Goal: Task Accomplishment & Management: Manage account settings

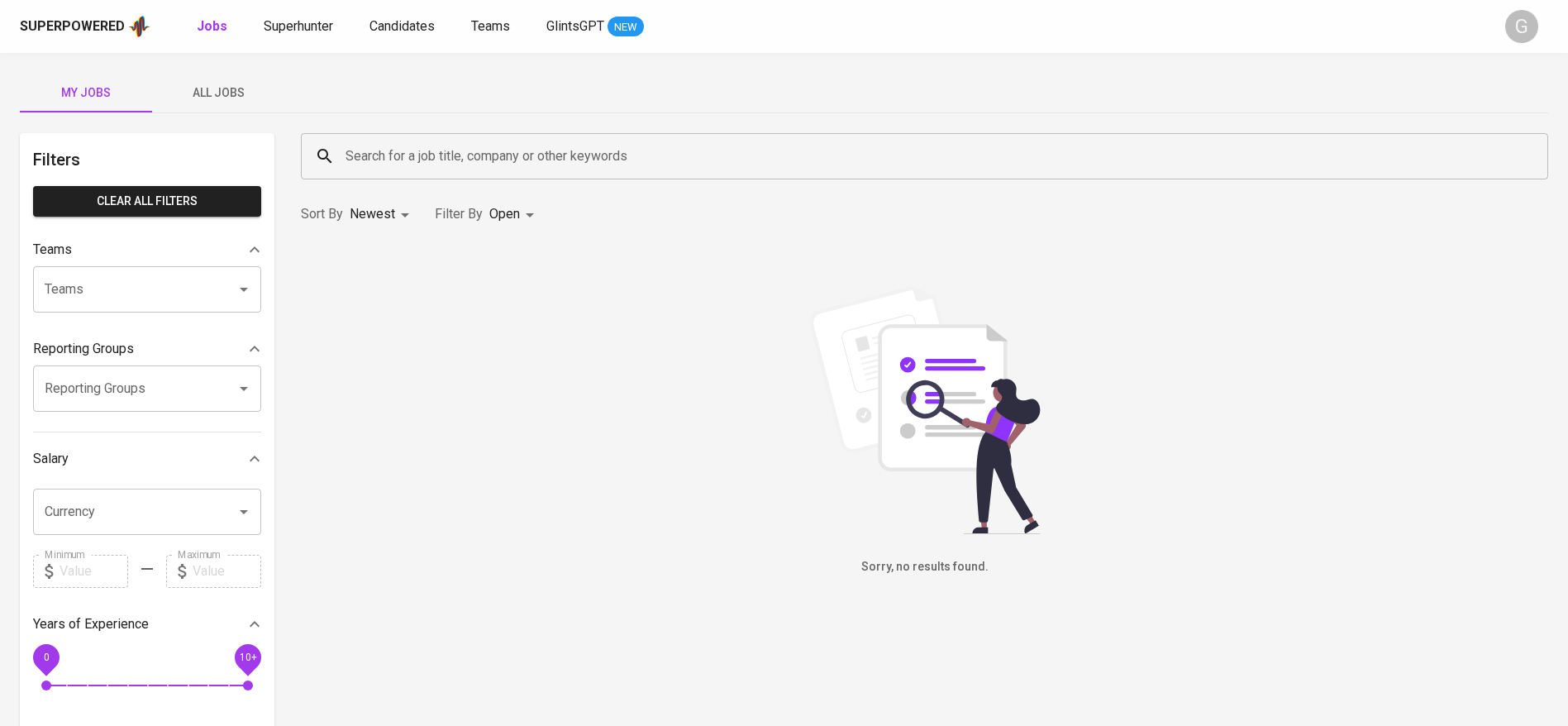
click at [306, 10] on div "Superpowered Jobs Superhunter Candidates Teams GlintsGPT NEW G" at bounding box center [784, 27] width 1568 height 53
click at [230, 97] on span "All Jobs" at bounding box center [218, 93] width 112 height 21
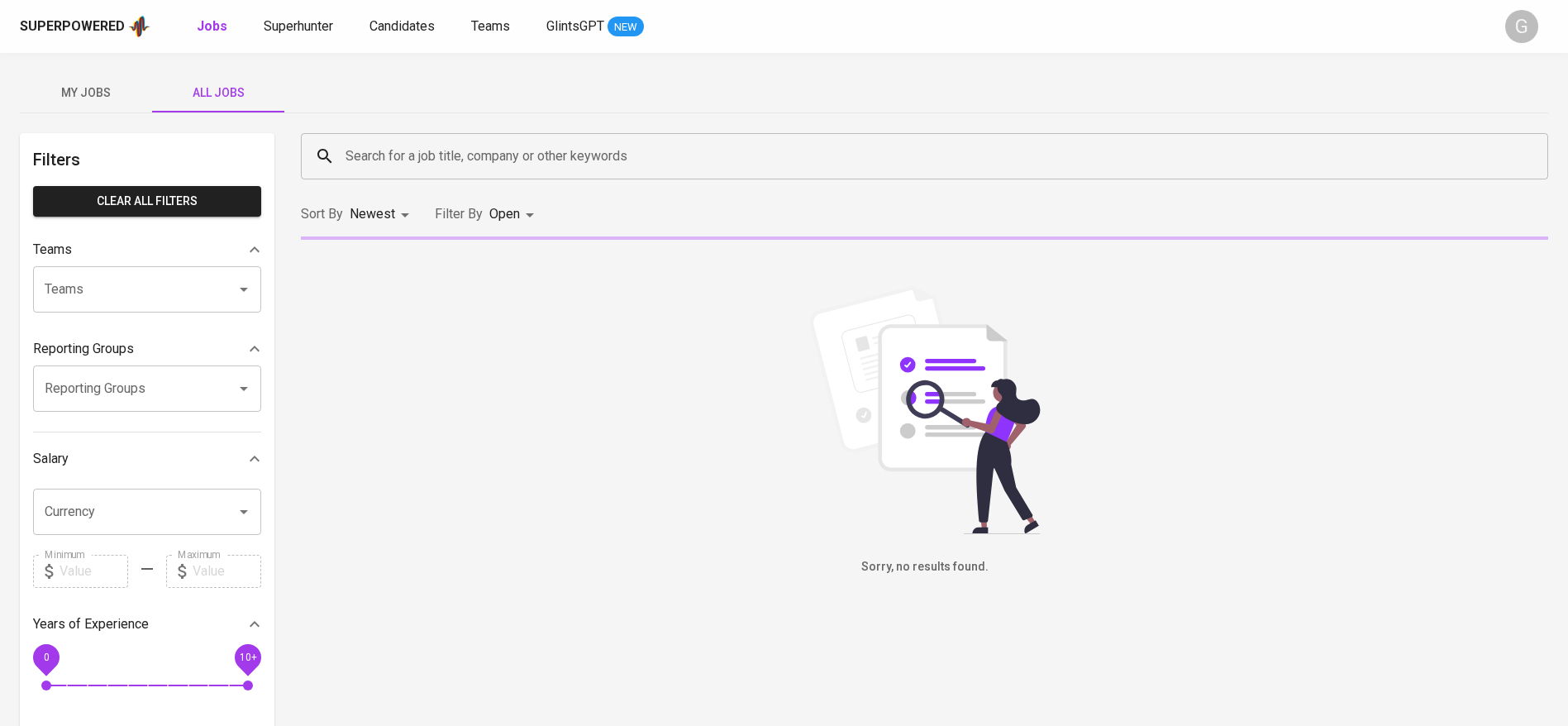
click at [403, 155] on input "Search for a job title, company or other keywords" at bounding box center [928, 156] width 1175 height 31
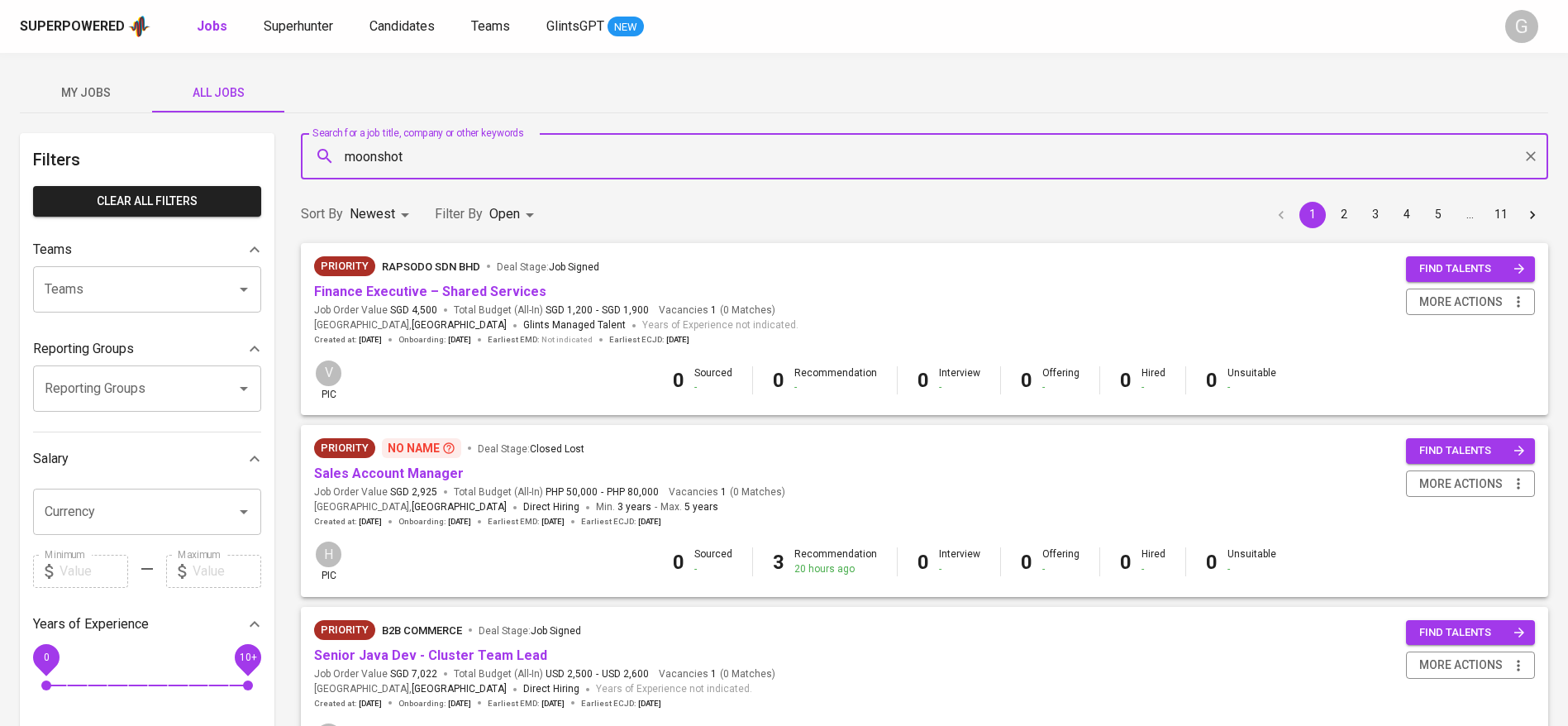
type input "moonshot"
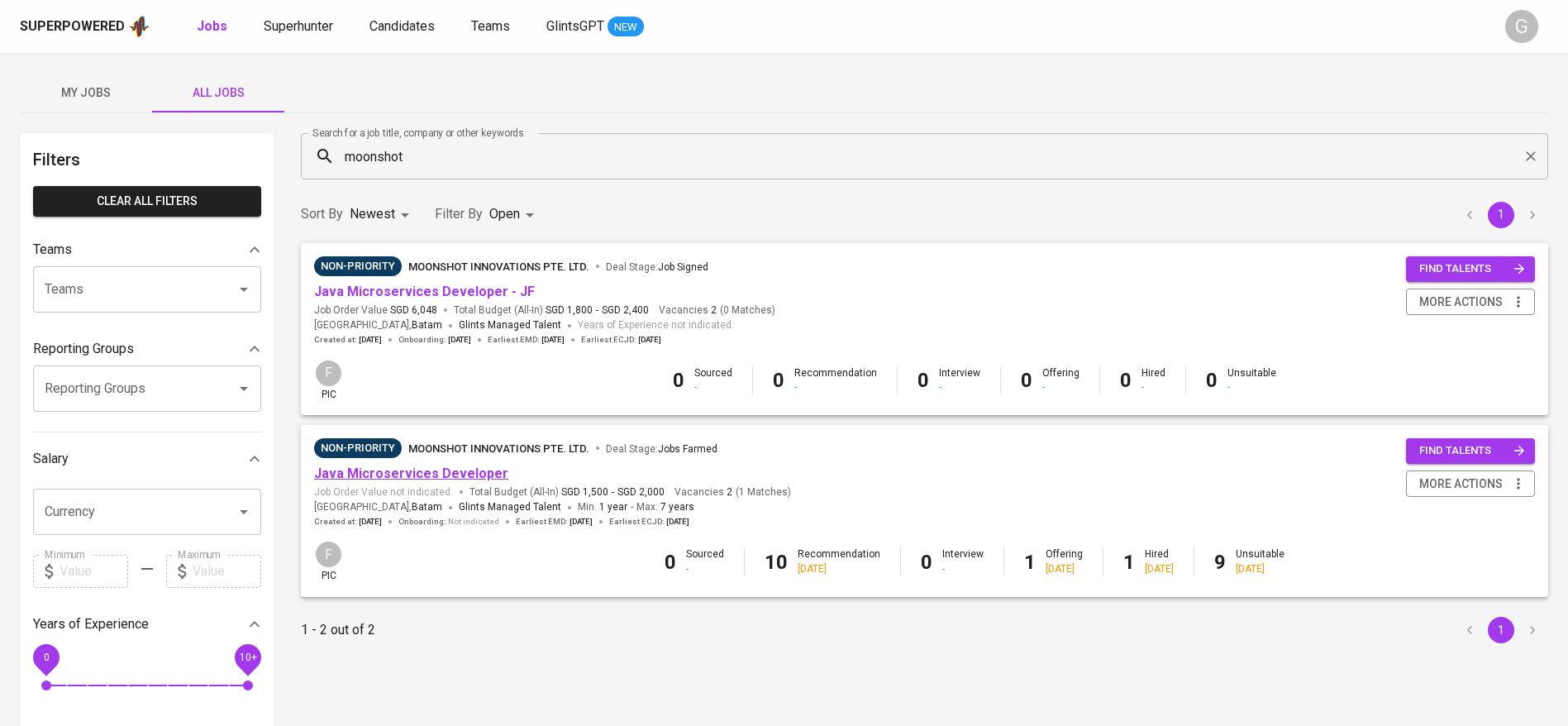
click at [441, 469] on link "Java Microservices Developer" at bounding box center [411, 473] width 194 height 16
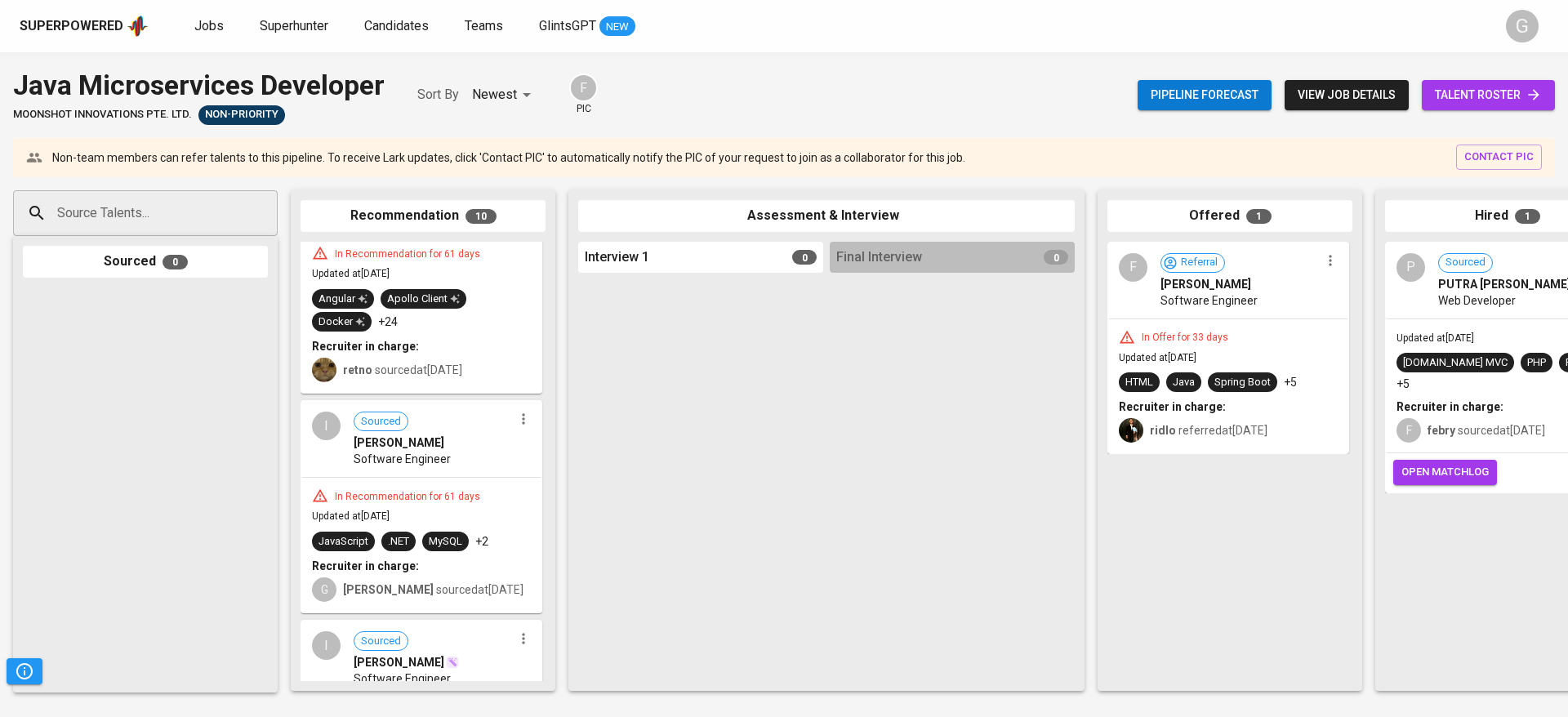
scroll to position [1592, 0]
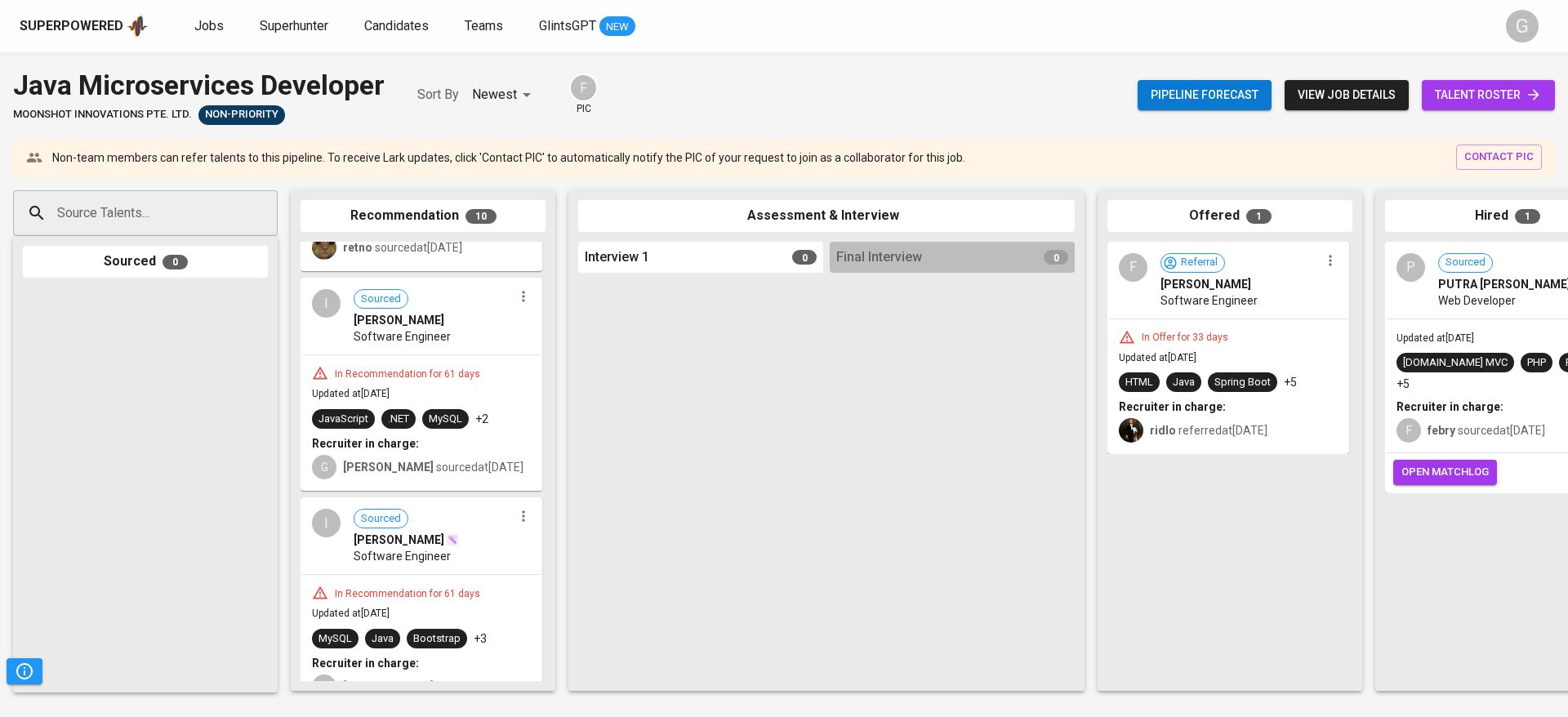
click at [128, 465] on div at bounding box center [145, 485] width 245 height 396
click at [1442, 463] on span "open matchlog" at bounding box center [1445, 472] width 87 height 19
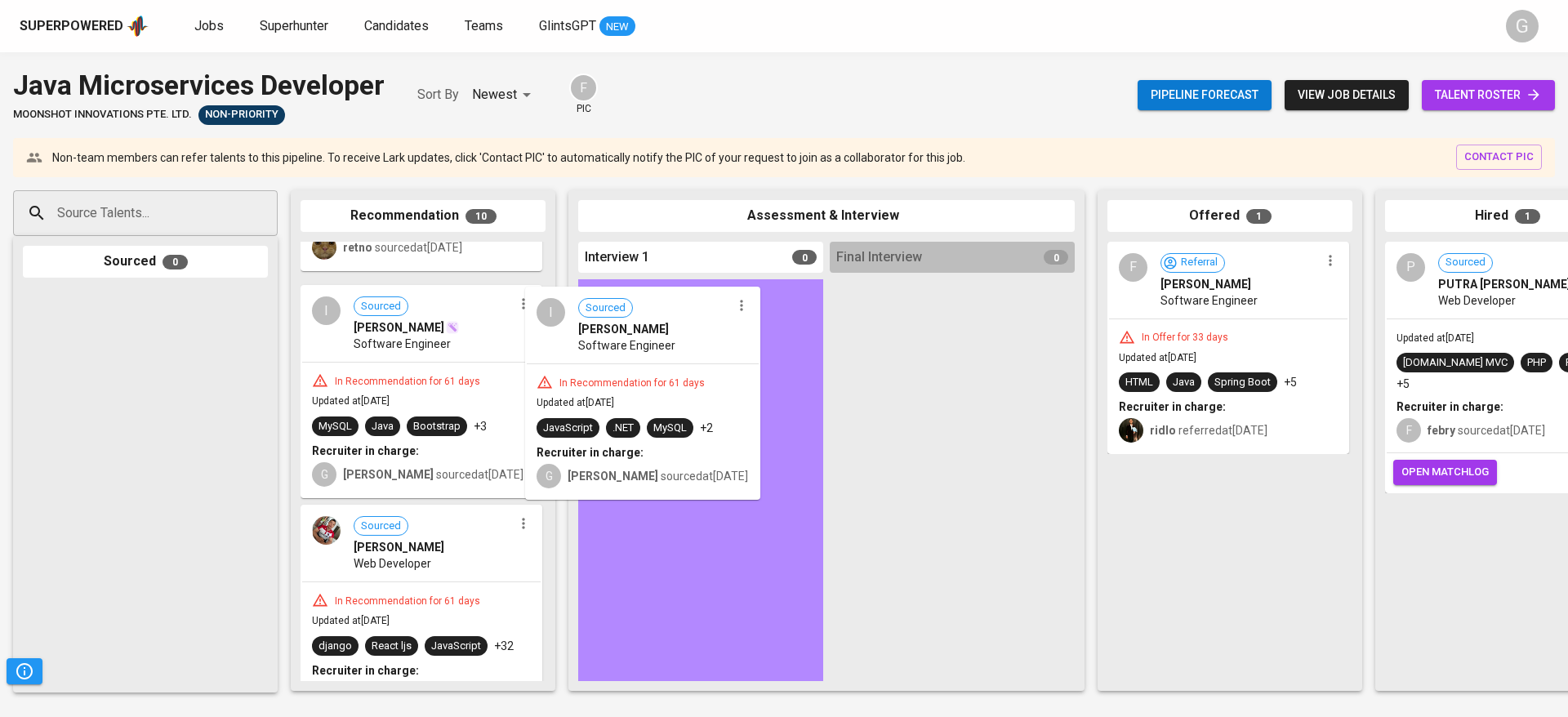
drag, startPoint x: 478, startPoint y: 399, endPoint x: 643, endPoint y: 393, distance: 165.1
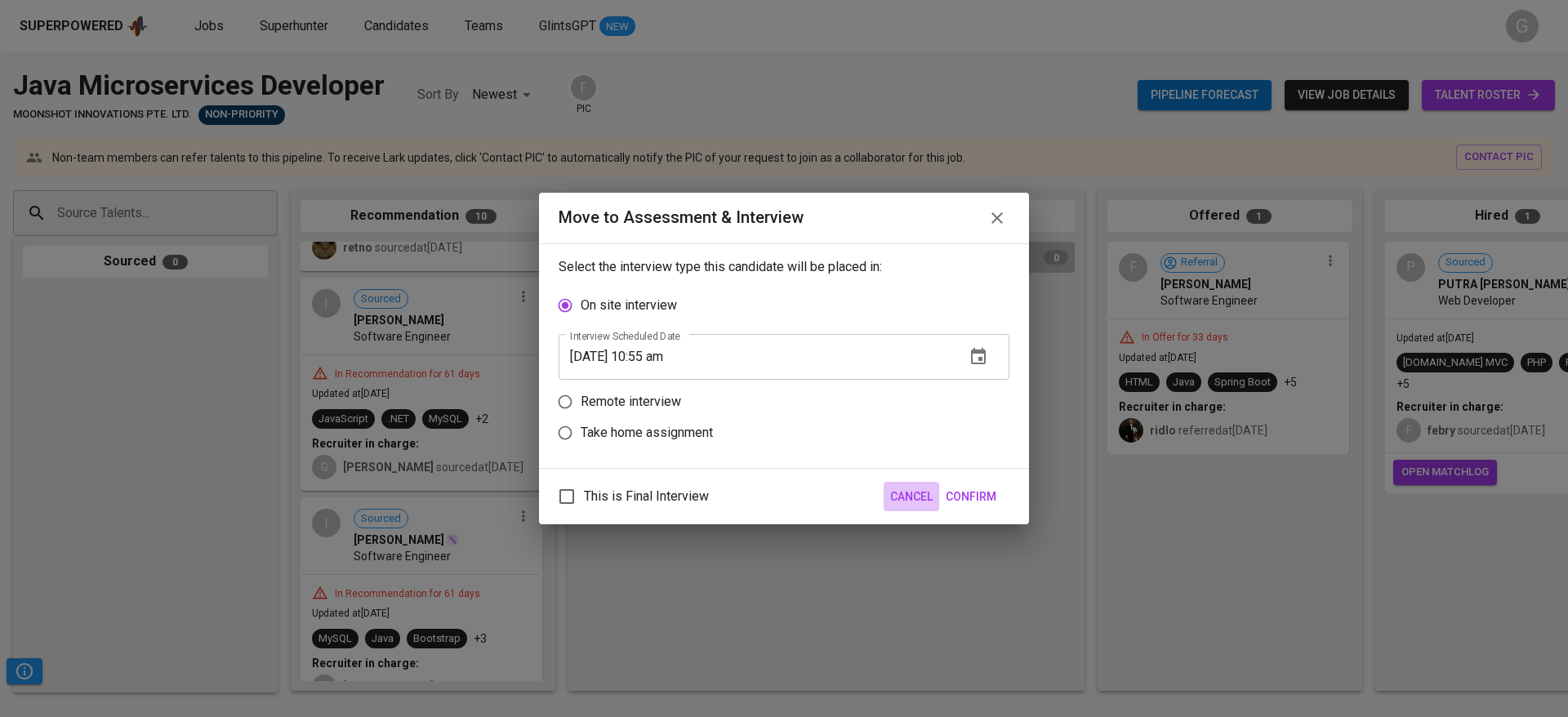
click at [902, 496] on span "Cancel" at bounding box center [911, 496] width 42 height 21
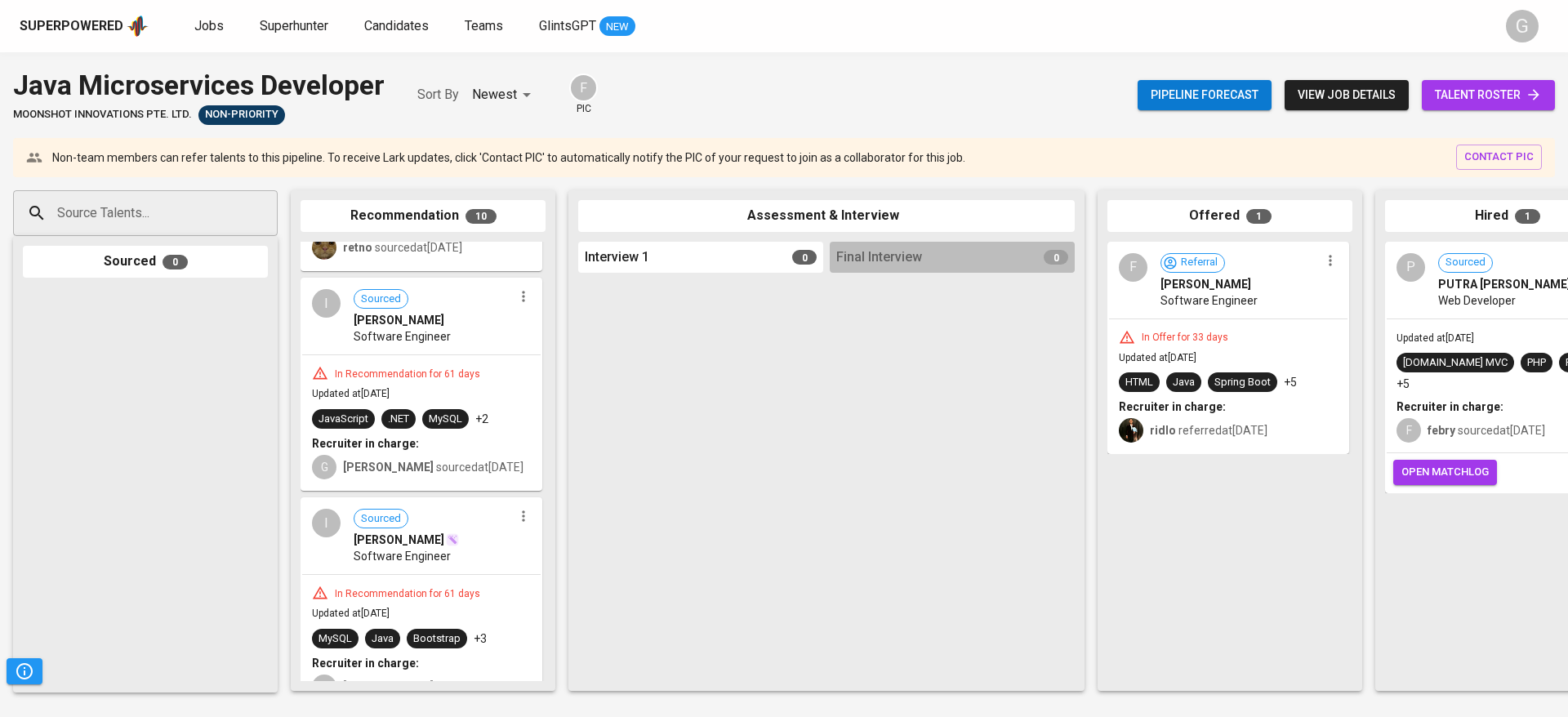
click at [222, 382] on div at bounding box center [145, 485] width 245 height 396
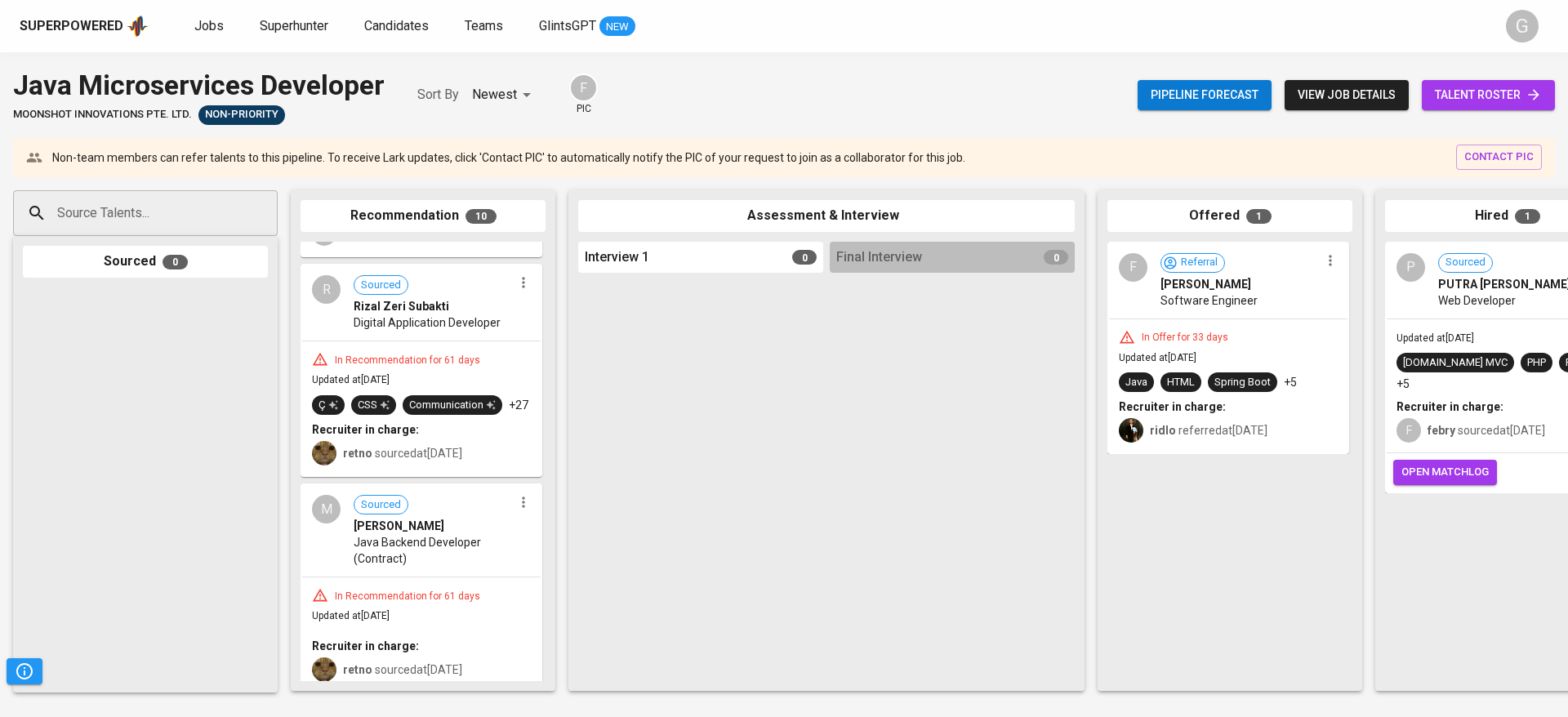
scroll to position [857, 0]
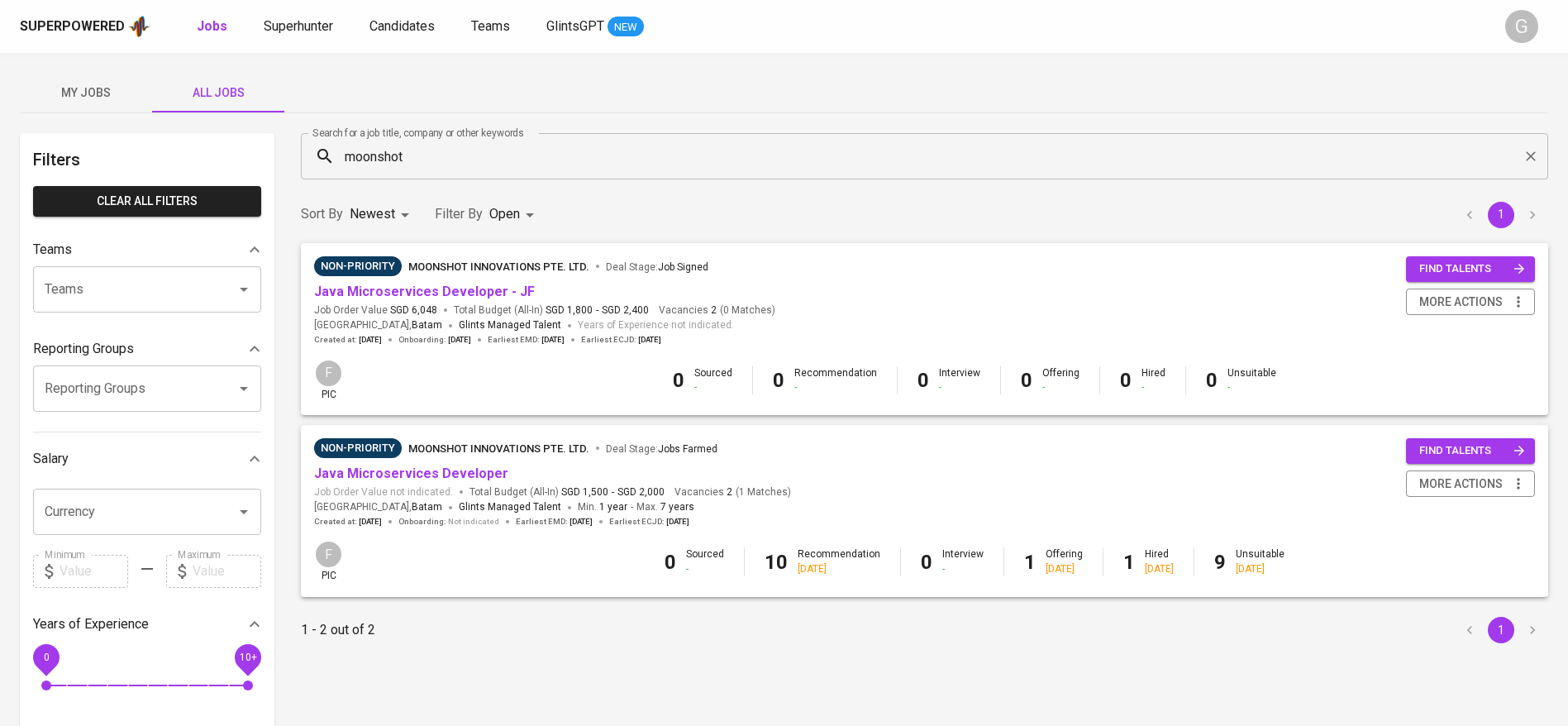
click at [660, 495] on span "Total Budget (All-In) SGD 1,500 - SGD 2,000" at bounding box center [570, 492] width 201 height 14
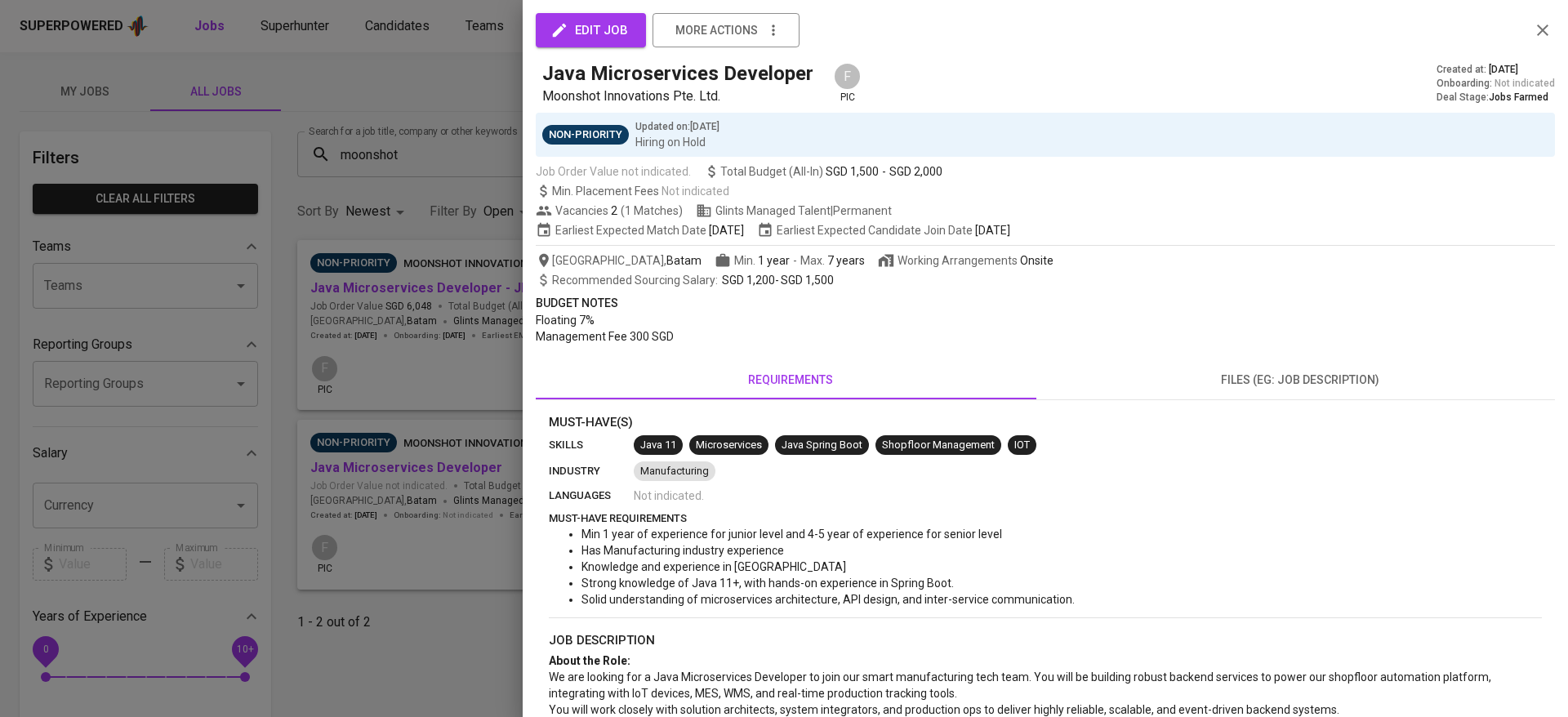
click at [407, 435] on div at bounding box center [784, 358] width 1568 height 717
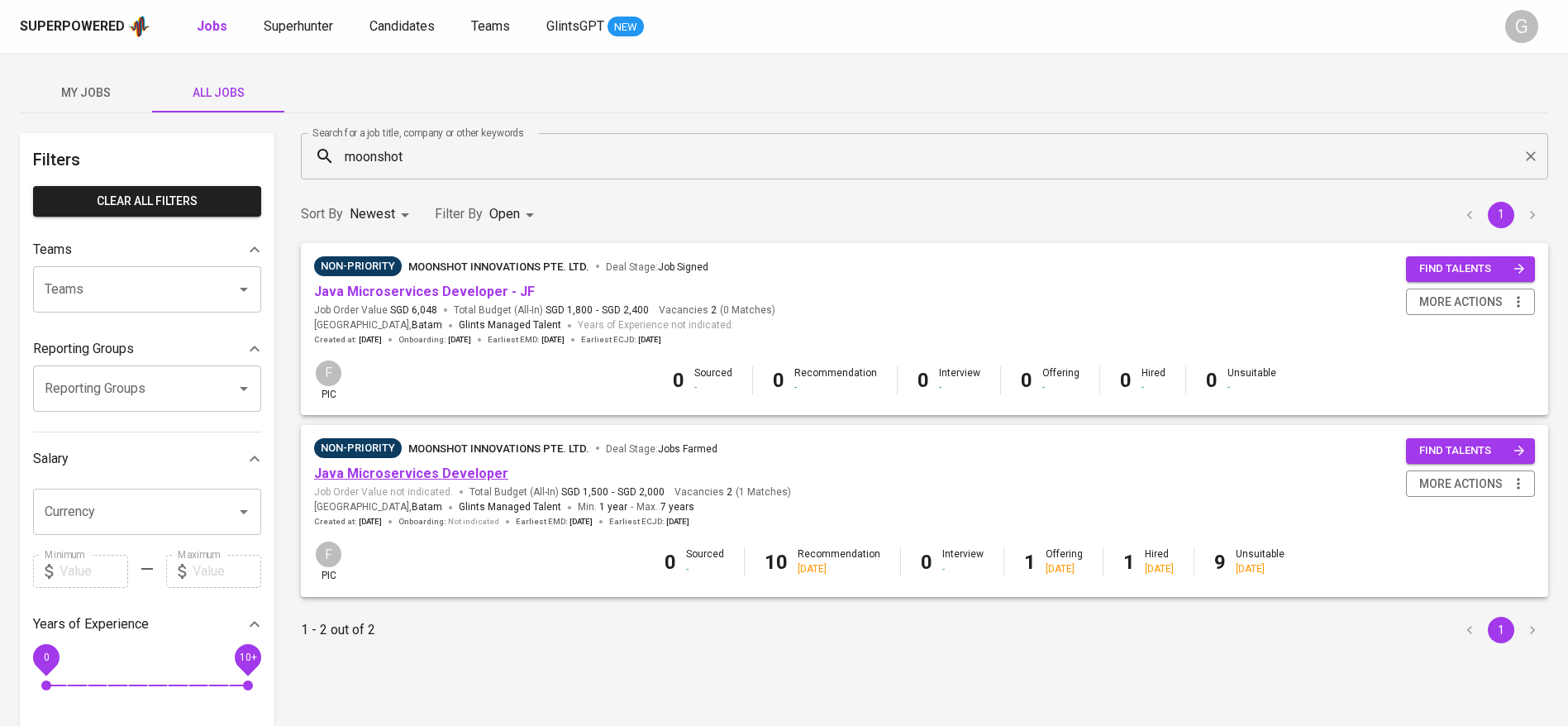
click at [418, 474] on link "Java Microservices Developer" at bounding box center [411, 473] width 194 height 16
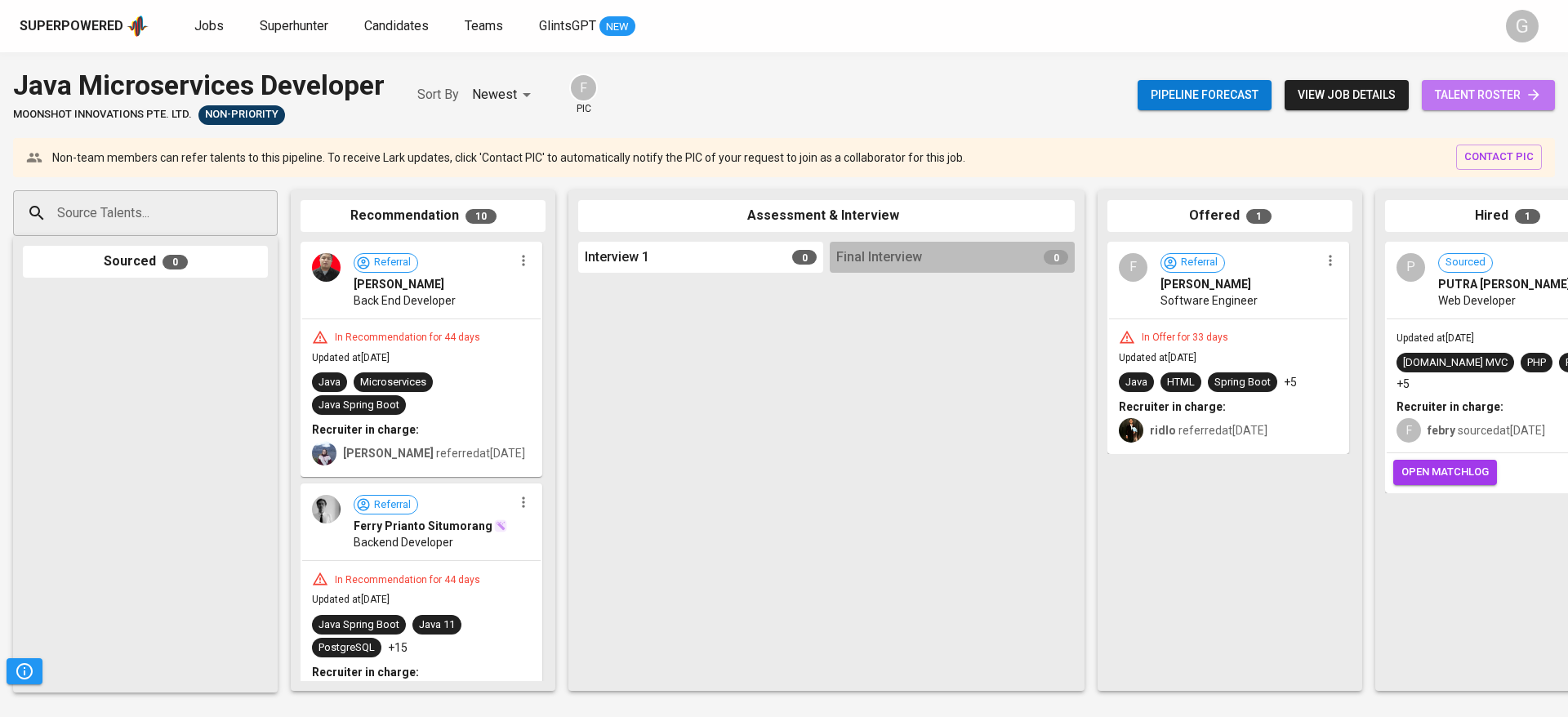
click at [1463, 91] on span "talent roster" at bounding box center [1488, 95] width 107 height 21
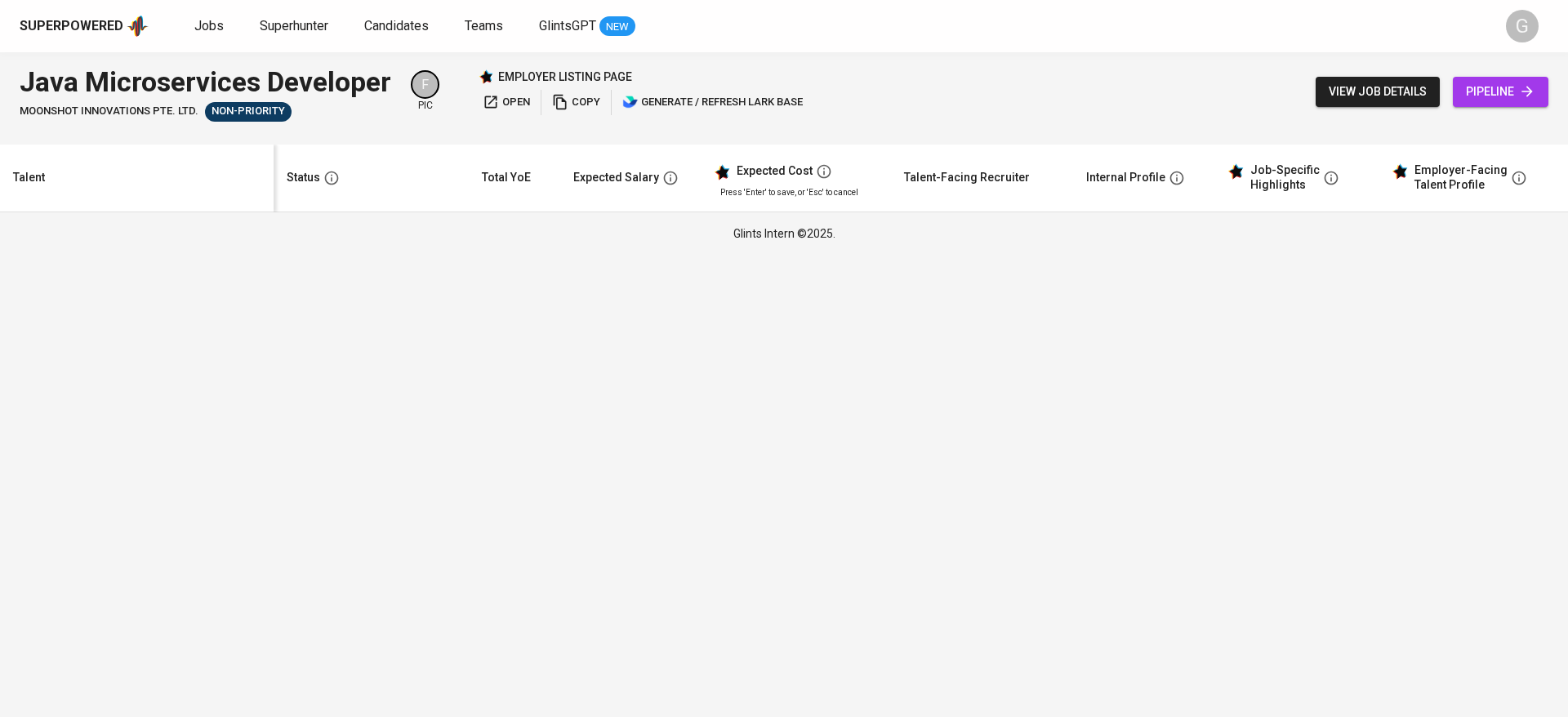
click at [1466, 91] on span "pipeline" at bounding box center [1500, 92] width 69 height 21
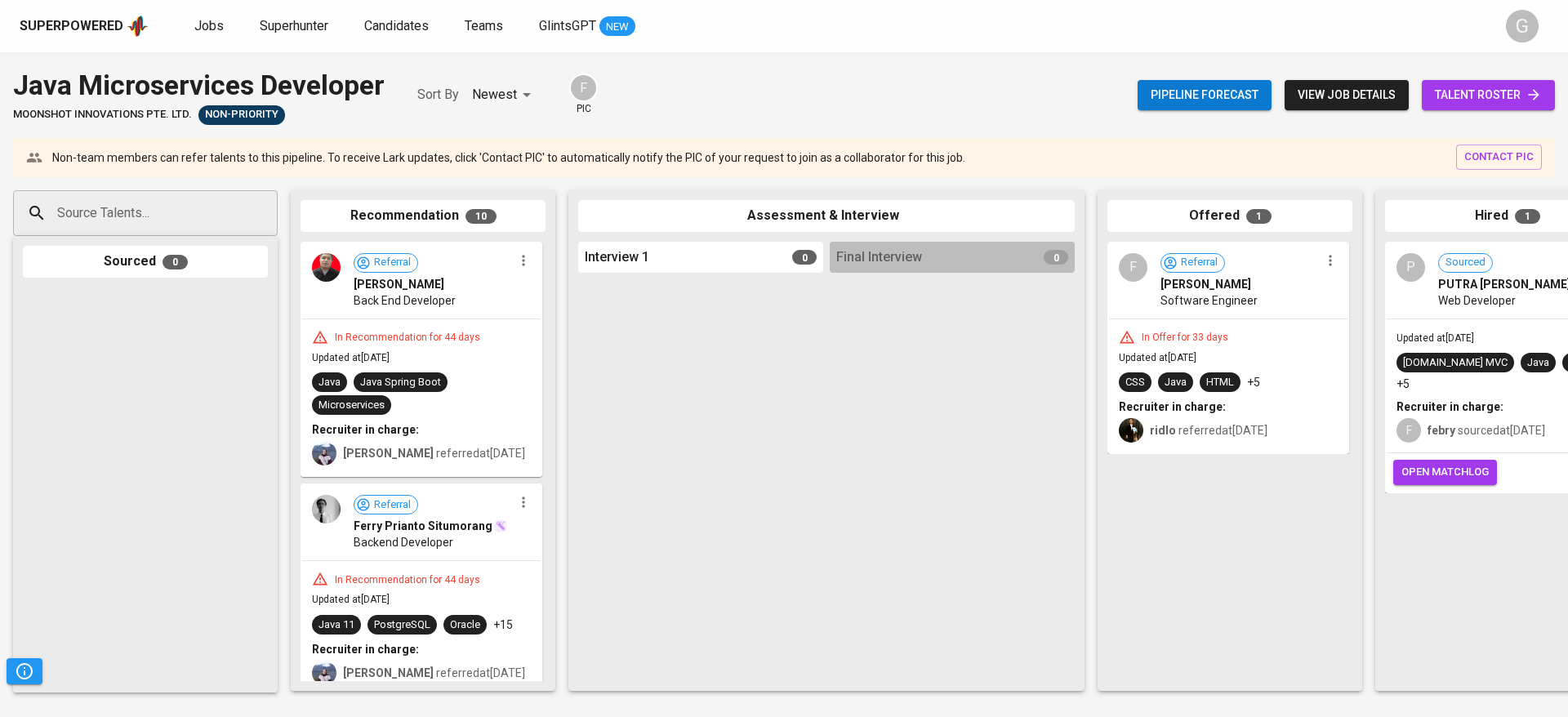
click at [181, 505] on div at bounding box center [145, 485] width 245 height 396
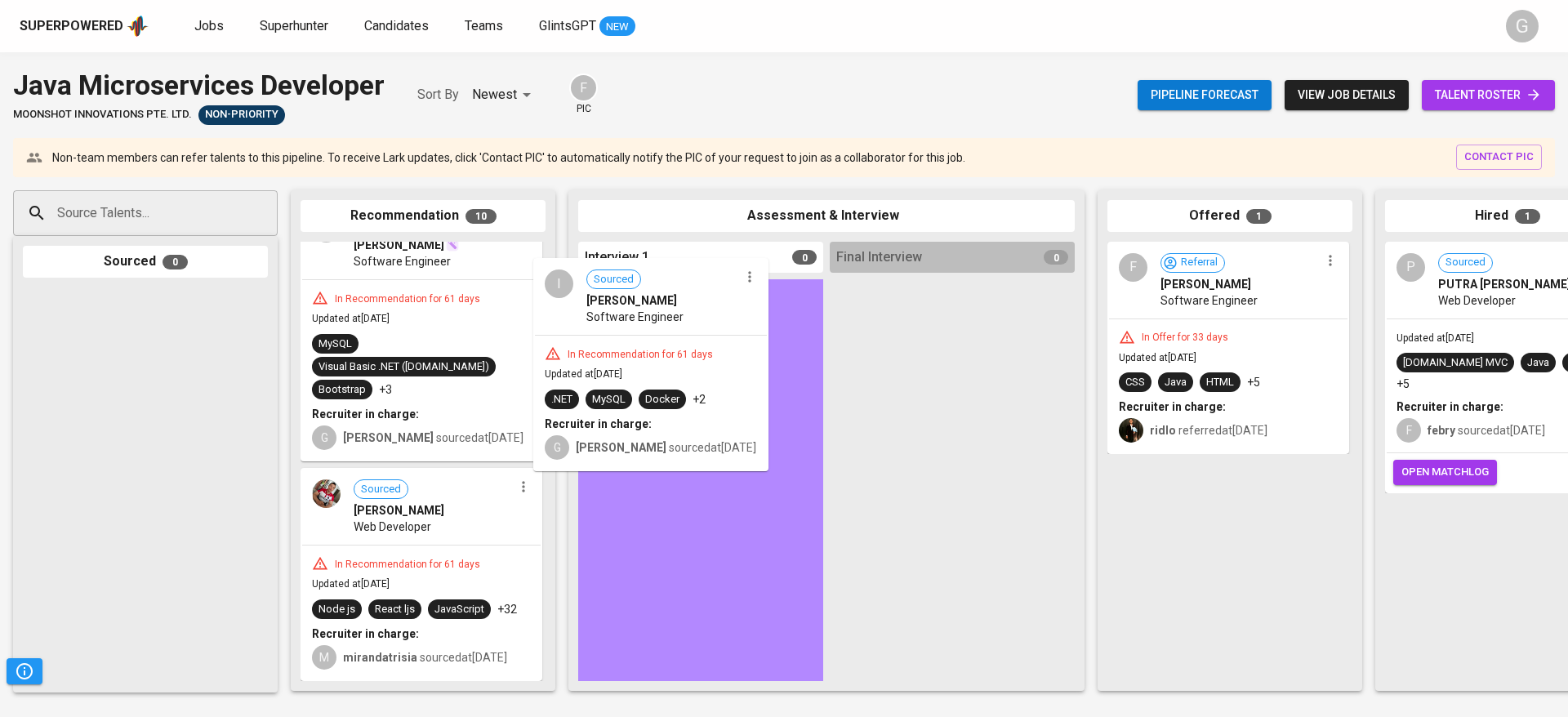
scroll to position [1454, 0]
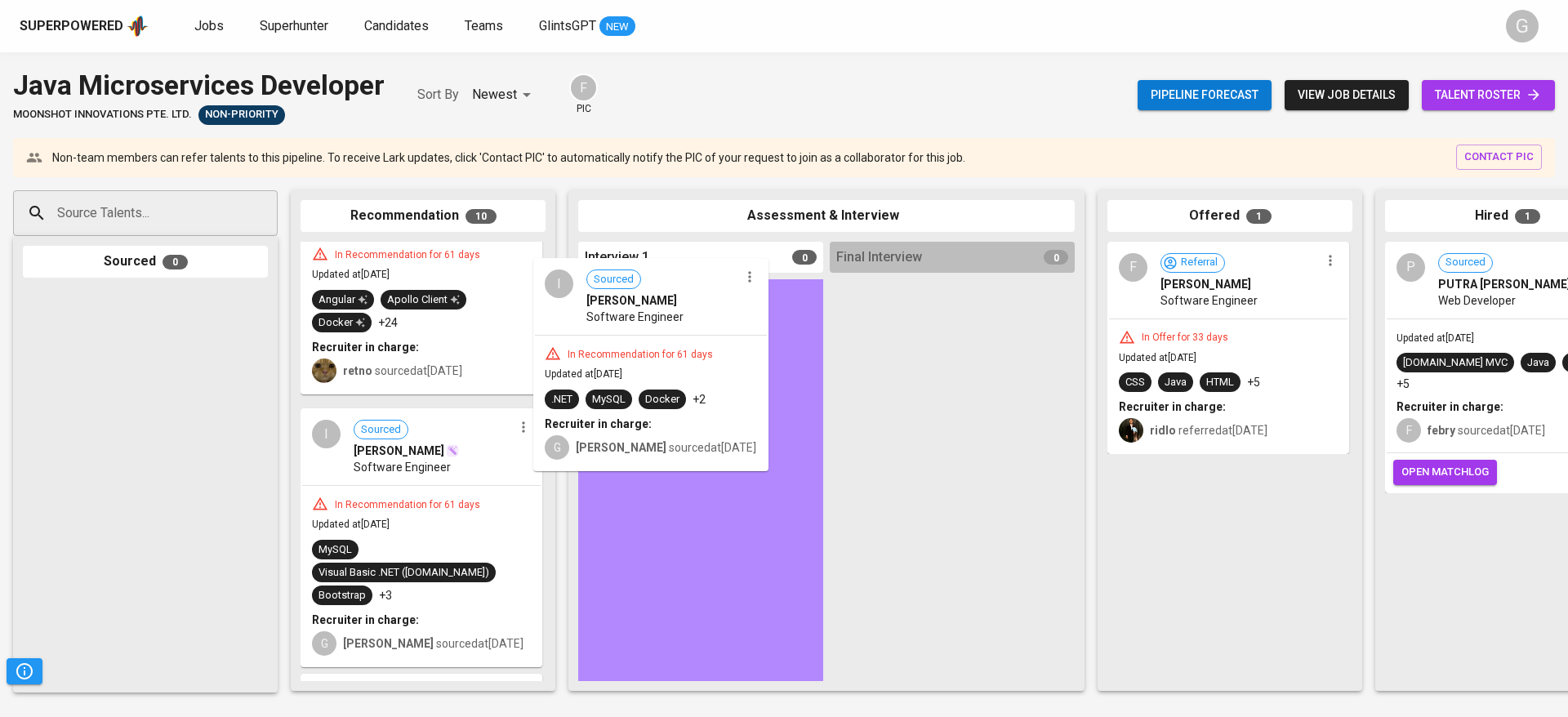
drag, startPoint x: 447, startPoint y: 314, endPoint x: 717, endPoint y: 449, distance: 301.9
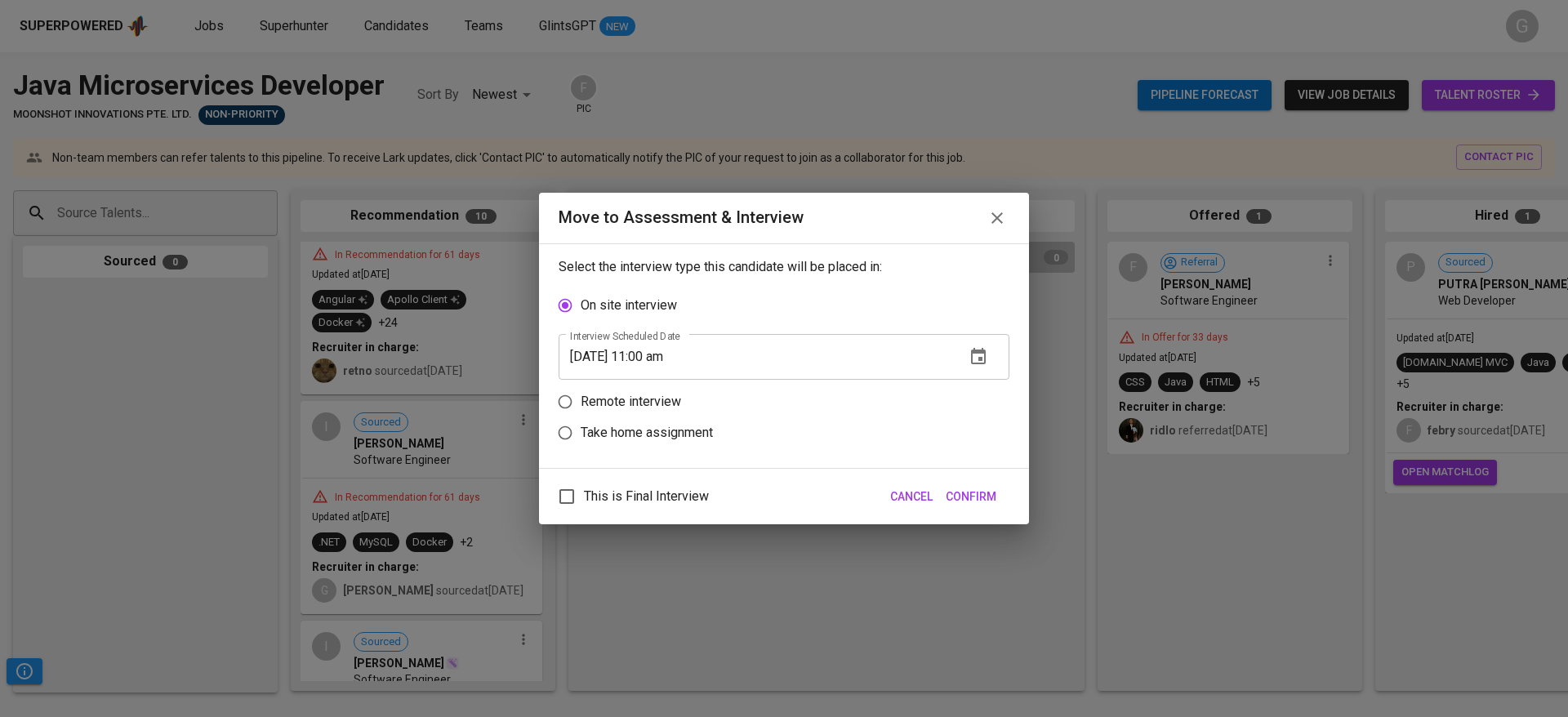
click at [899, 494] on span "Cancel" at bounding box center [911, 496] width 42 height 21
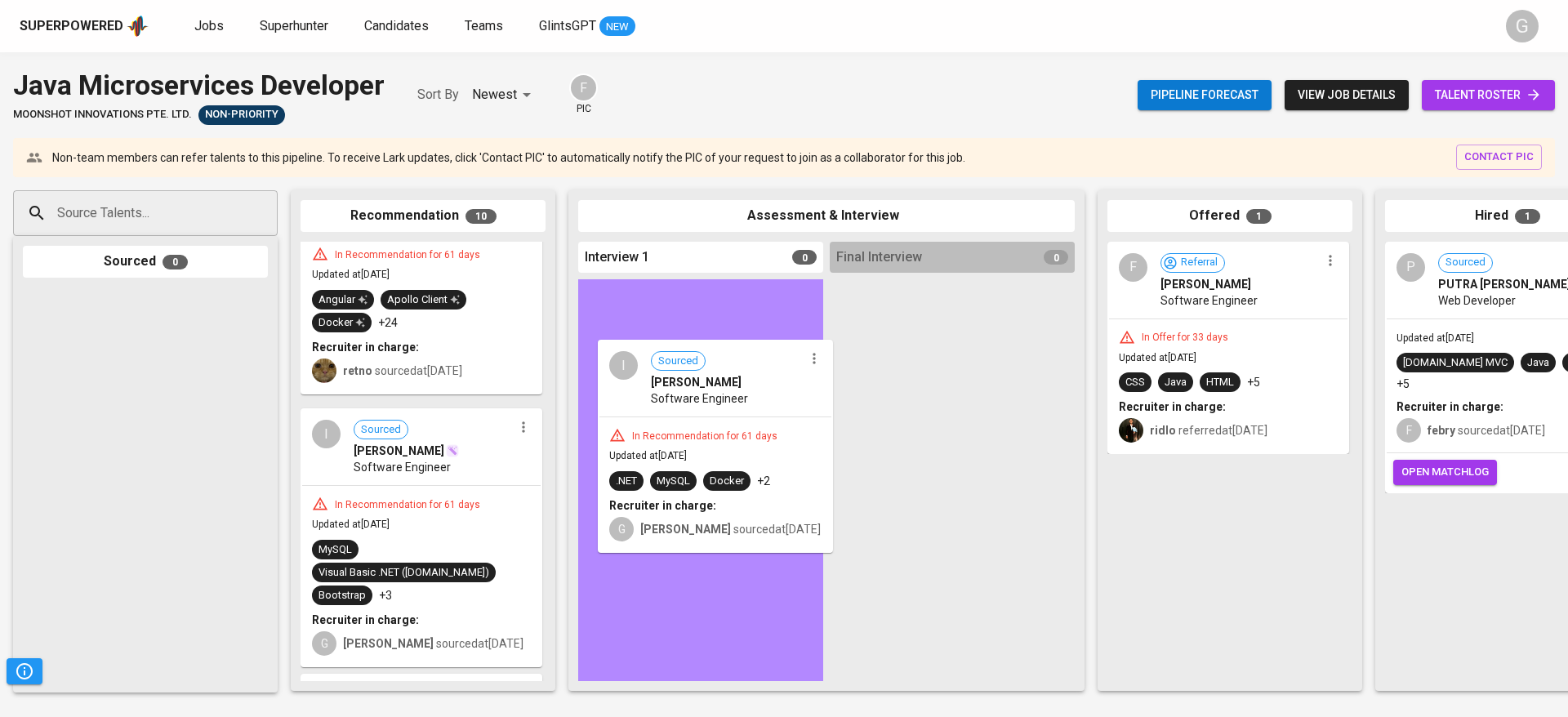
drag, startPoint x: 407, startPoint y: 481, endPoint x: 710, endPoint y: 400, distance: 313.6
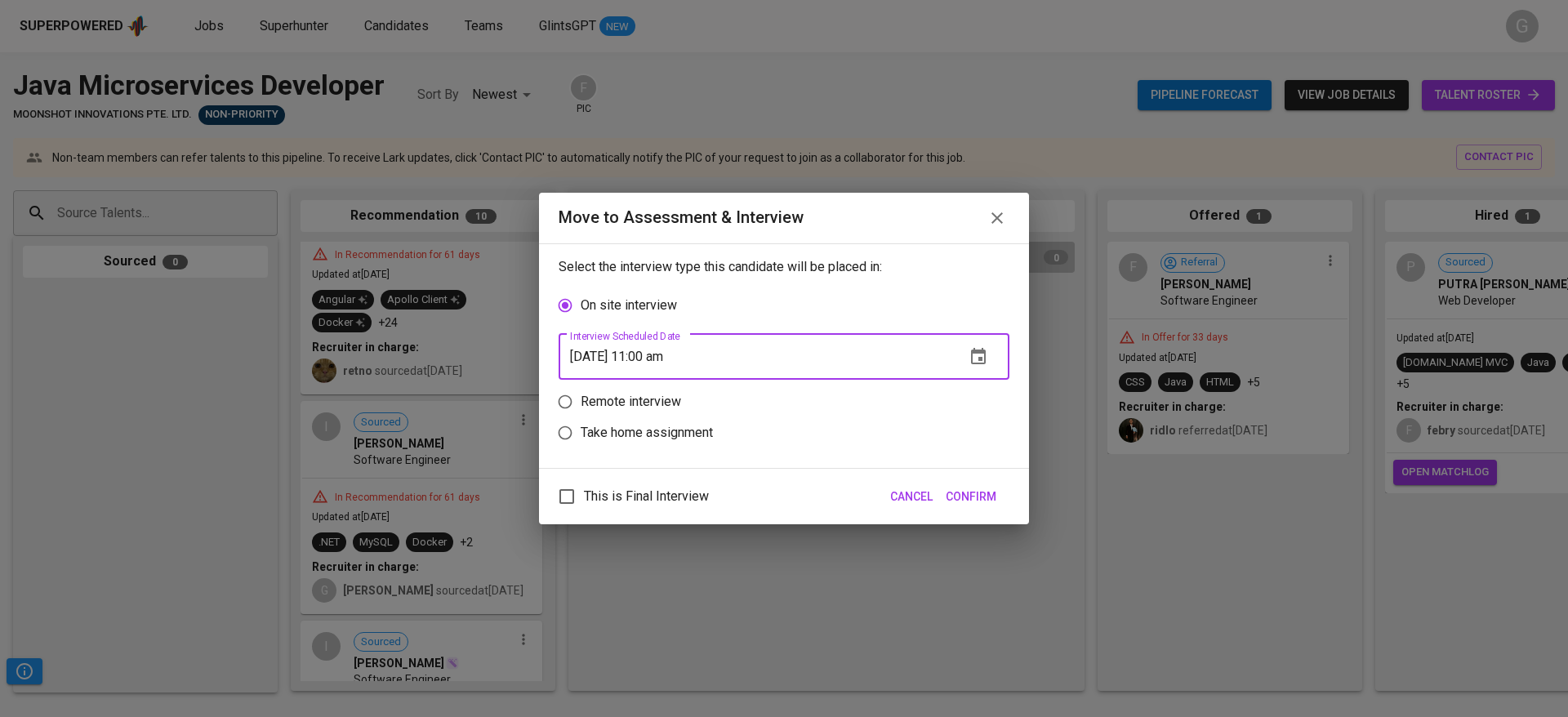
click at [720, 347] on input "09/11/2025 11:00 am" at bounding box center [755, 357] width 393 height 46
click at [976, 348] on icon "button" at bounding box center [978, 357] width 20 height 20
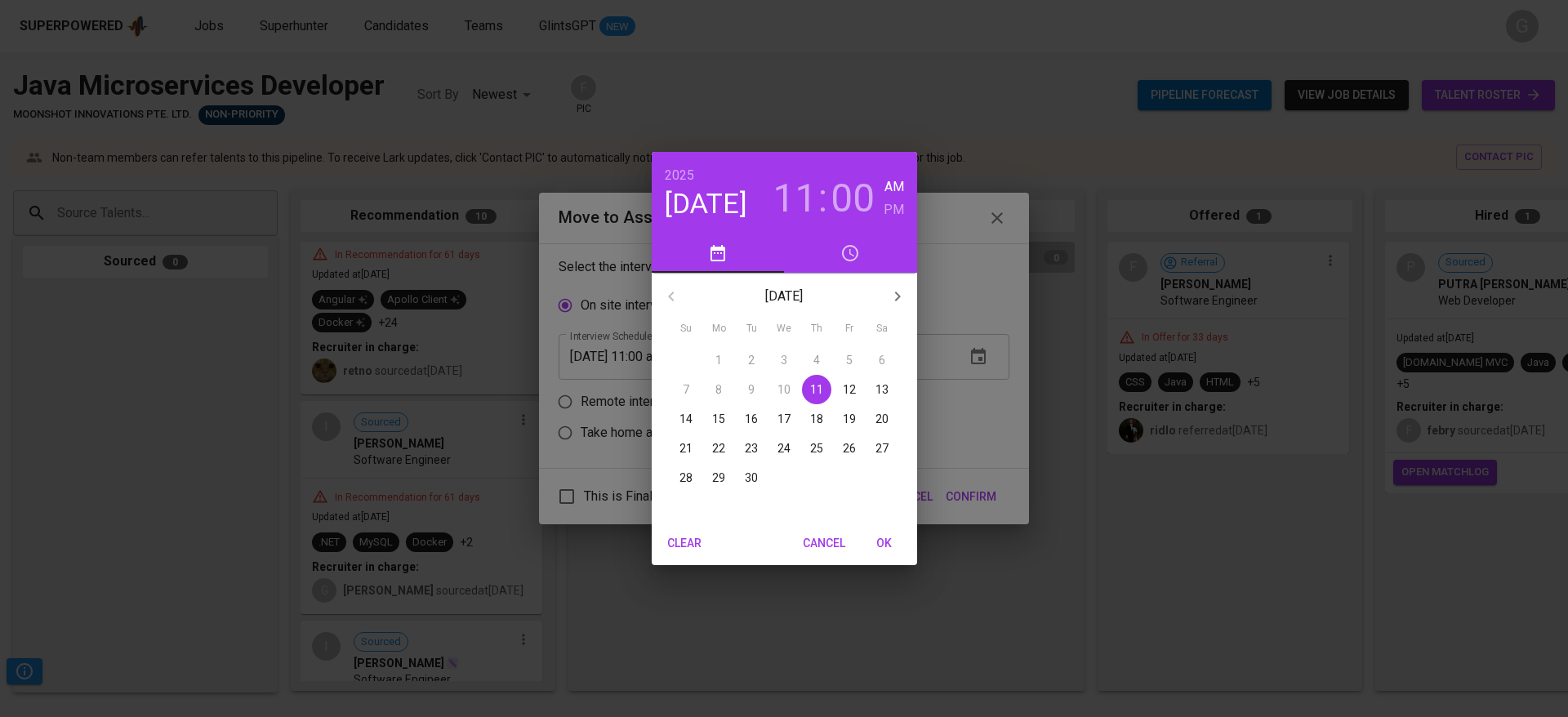
click at [822, 540] on span "Cancel" at bounding box center [823, 543] width 42 height 21
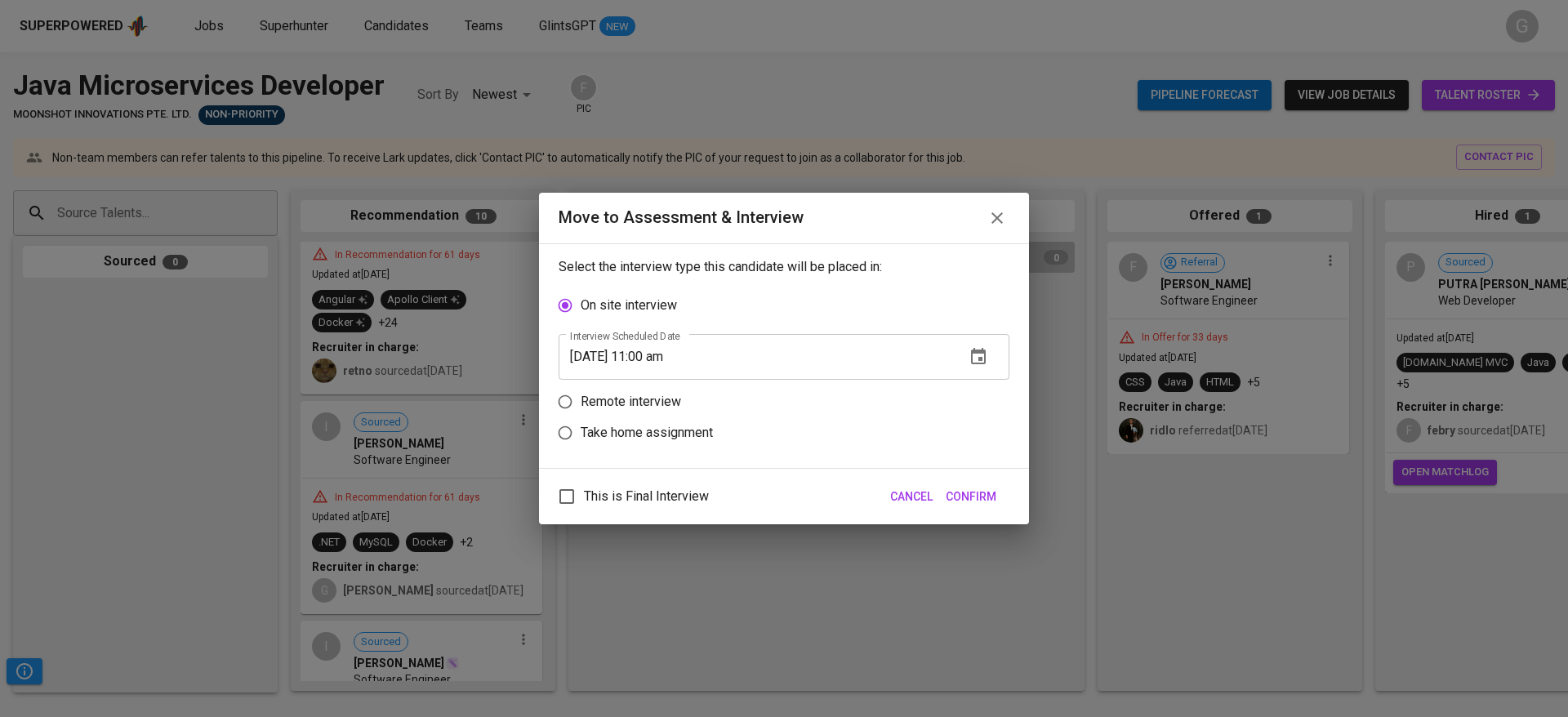
click at [226, 486] on div "Move to Assessment & Interview Select the interview type this candidate will be…" at bounding box center [784, 358] width 1568 height 717
click at [922, 496] on span "Cancel" at bounding box center [911, 496] width 42 height 21
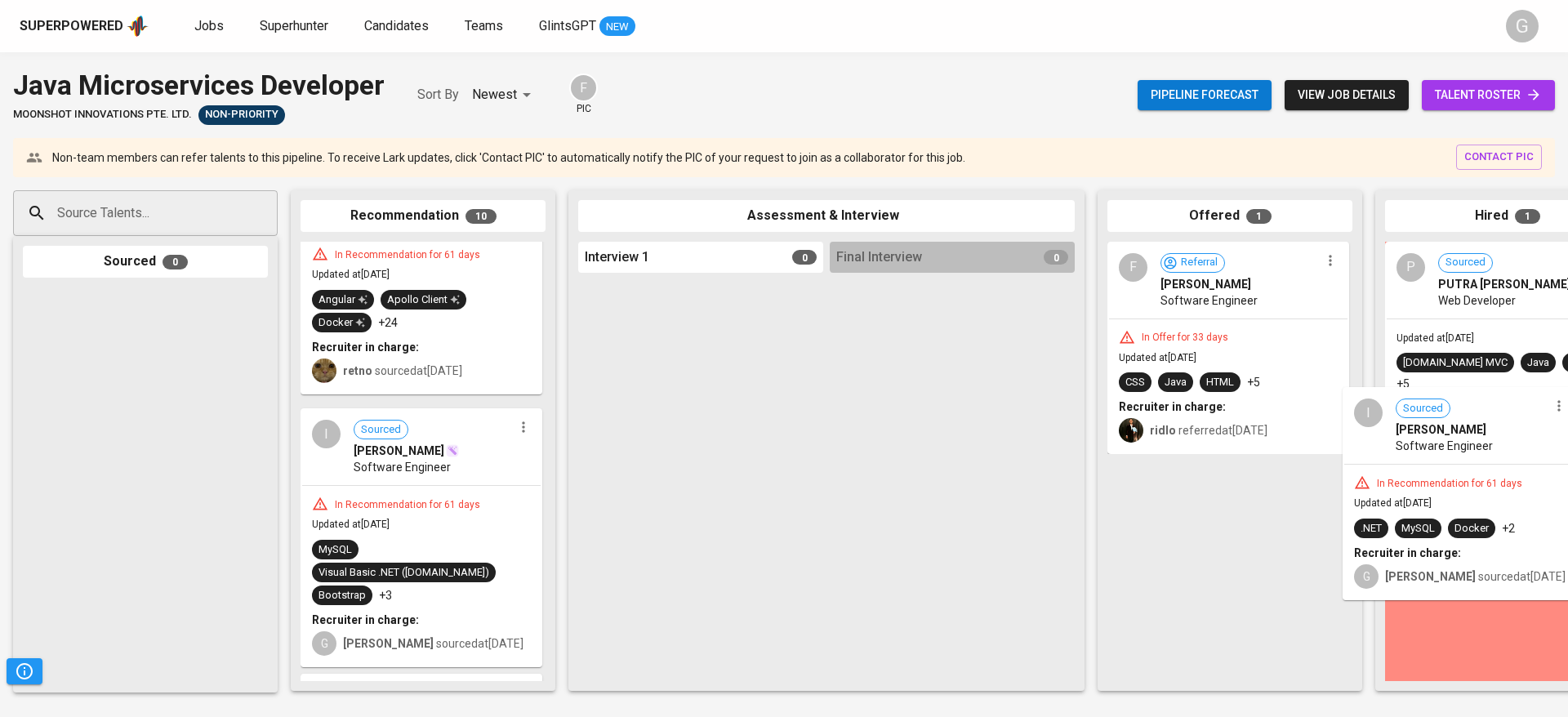
drag, startPoint x: 401, startPoint y: 522, endPoint x: 1467, endPoint y: 489, distance: 1066.5
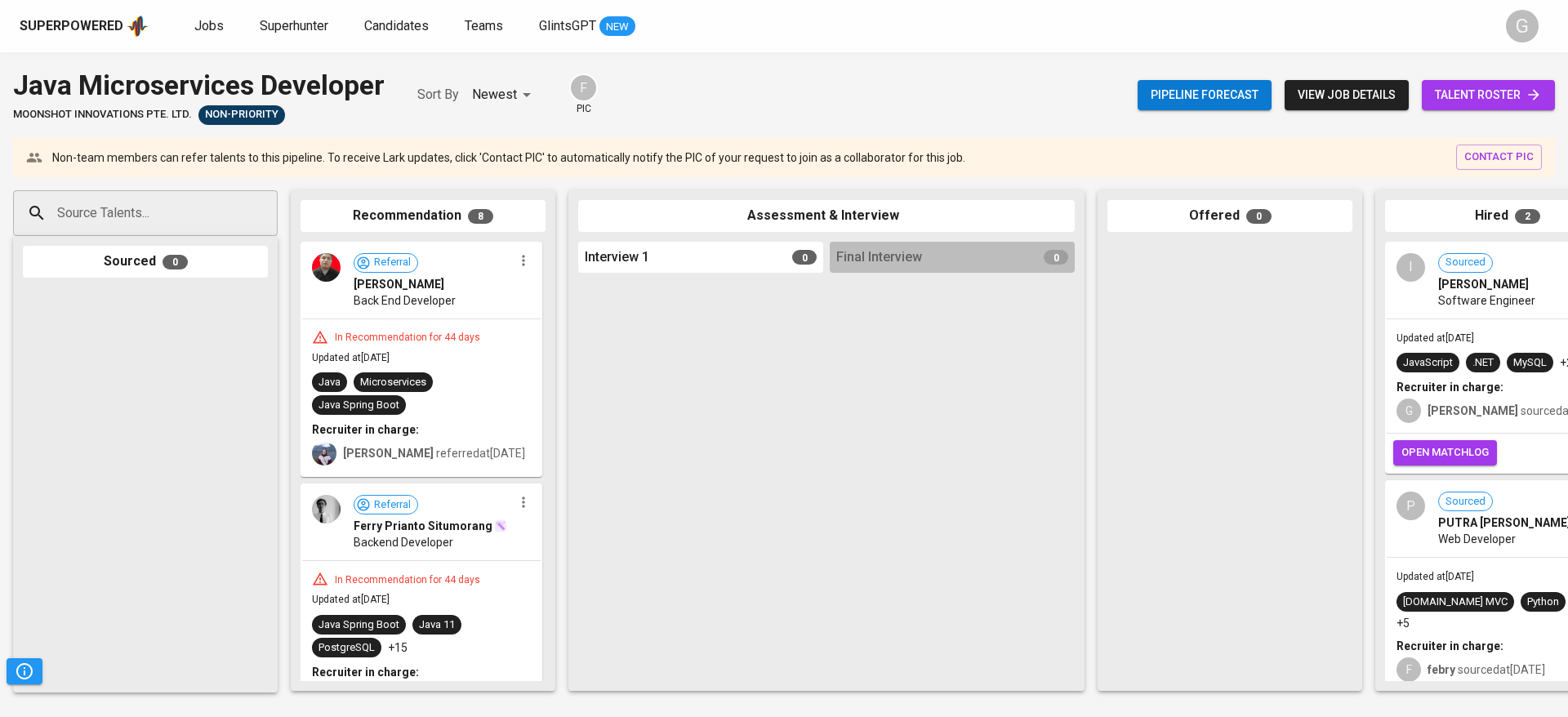
drag, startPoint x: 346, startPoint y: 48, endPoint x: 367, endPoint y: 53, distance: 21.6
click at [346, 48] on div "Superpowered Jobs Superhunter Candidates Teams GlintsGPT NEW G" at bounding box center [784, 26] width 1568 height 53
click at [1447, 455] on span "open matchlog" at bounding box center [1445, 452] width 87 height 19
click at [1447, 447] on span "open matchlog" at bounding box center [1445, 452] width 87 height 19
